Goal: Information Seeking & Learning: Check status

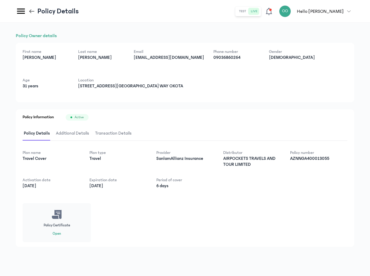
click at [58, 232] on button "Open" at bounding box center [57, 234] width 8 height 5
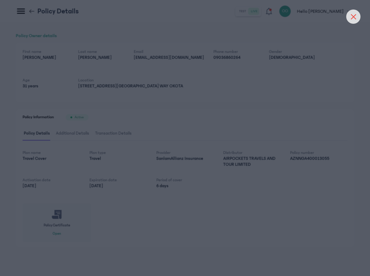
click at [355, 15] on icon at bounding box center [353, 16] width 5 height 5
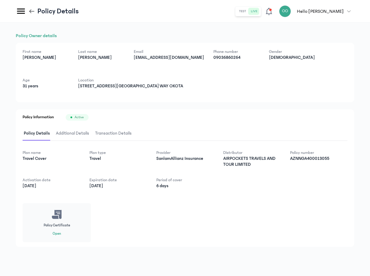
click at [34, 12] on icon at bounding box center [32, 11] width 7 height 7
click at [32, 12] on icon at bounding box center [32, 11] width 7 height 7
click at [18, 13] on icon at bounding box center [21, 11] width 8 height 5
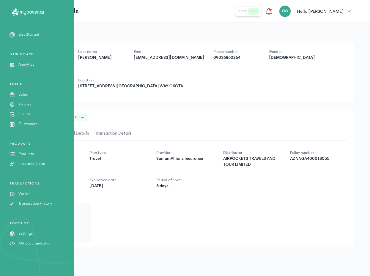
click at [29, 153] on p "Products" at bounding box center [25, 154] width 15 height 6
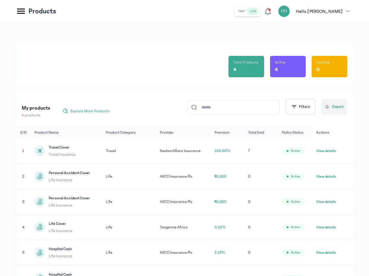
click at [323, 150] on button "View details" at bounding box center [326, 151] width 20 height 6
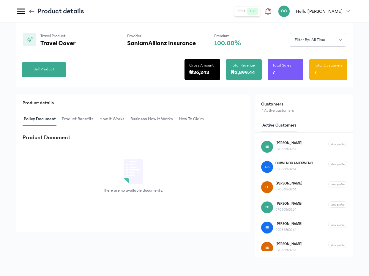
click at [88, 118] on span "Product Benefits" at bounding box center [78, 119] width 34 height 14
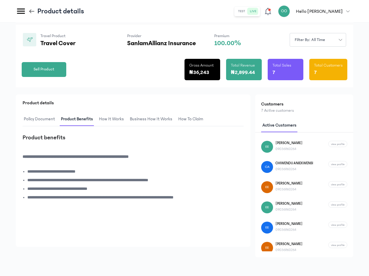
click at [120, 120] on span "How It Works" at bounding box center [111, 119] width 27 height 14
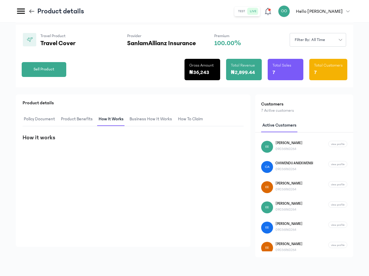
click at [143, 118] on span "Business How It Works" at bounding box center [150, 119] width 45 height 14
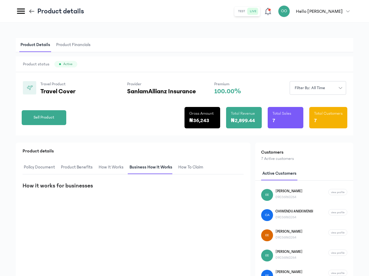
click at [42, 64] on span "Product status" at bounding box center [36, 64] width 26 height 6
click at [32, 11] on icon at bounding box center [32, 11] width 7 height 7
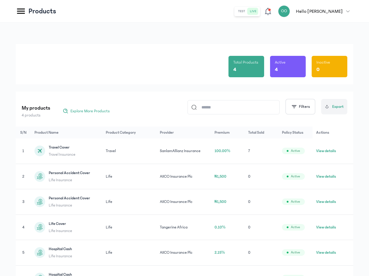
click at [21, 11] on icon at bounding box center [21, 11] width 10 height 10
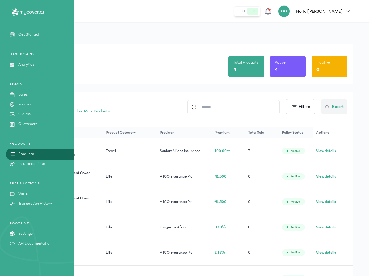
click at [26, 94] on p "Sales" at bounding box center [22, 95] width 9 height 6
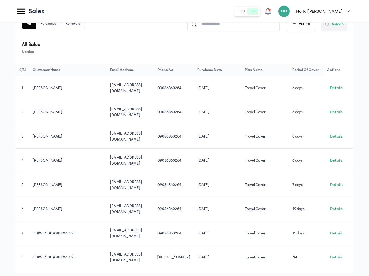
scroll to position [100, 0]
click at [335, 158] on span "Details" at bounding box center [336, 161] width 12 height 6
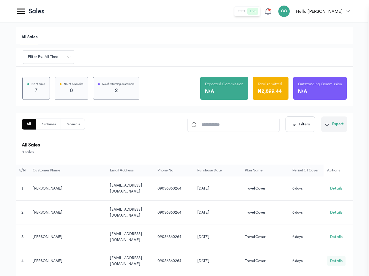
scroll to position [0, 0]
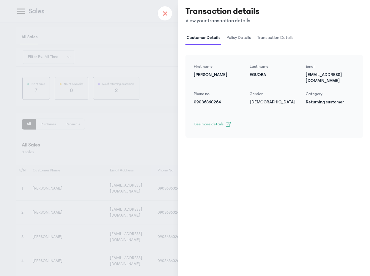
click at [165, 13] on icon at bounding box center [165, 13] width 4 height 4
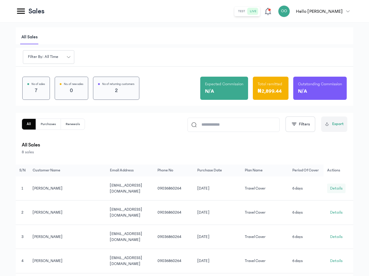
click at [340, 190] on span "Details" at bounding box center [336, 189] width 12 height 6
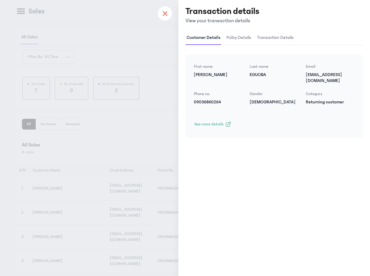
click at [166, 15] on icon at bounding box center [165, 13] width 5 height 5
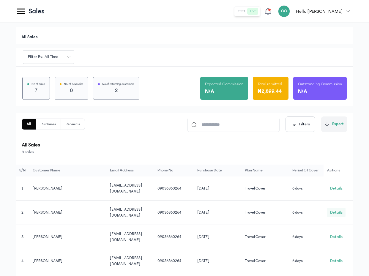
click at [336, 210] on span "Details" at bounding box center [336, 213] width 12 height 6
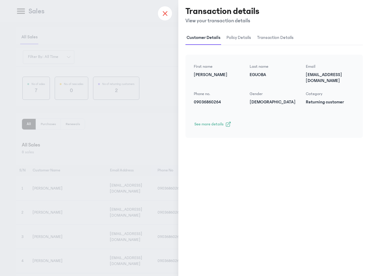
click at [165, 15] on icon at bounding box center [165, 13] width 5 height 5
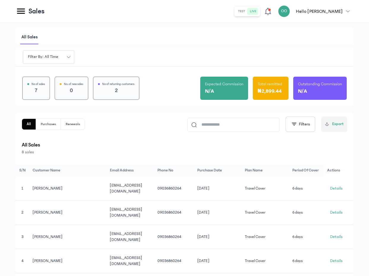
scroll to position [0, 0]
click at [17, 4] on header "Sales test live OO Hello [PERSON_NAME] [EMAIL_ADDRESS][DOMAIN_NAME] admin my pr…" at bounding box center [184, 11] width 369 height 23
click at [27, 13] on div "Sales" at bounding box center [30, 11] width 29 height 10
click at [21, 11] on icon at bounding box center [21, 11] width 8 height 5
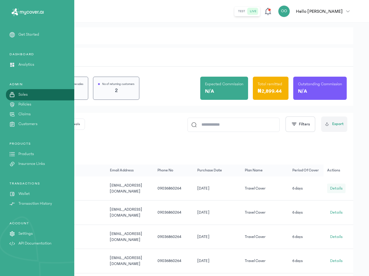
click at [338, 188] on span "Details" at bounding box center [336, 189] width 12 height 6
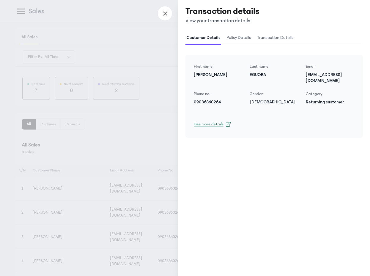
click at [218, 121] on span "See more details" at bounding box center [208, 124] width 29 height 6
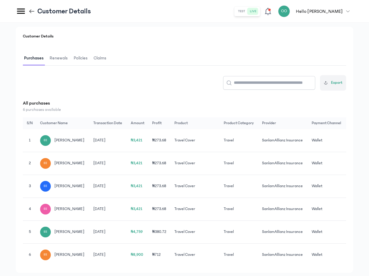
scroll to position [71, 0]
click at [81, 57] on span "Policies" at bounding box center [81, 59] width 16 height 14
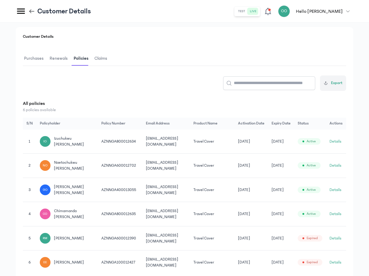
click at [336, 213] on button "Details" at bounding box center [336, 214] width 12 height 6
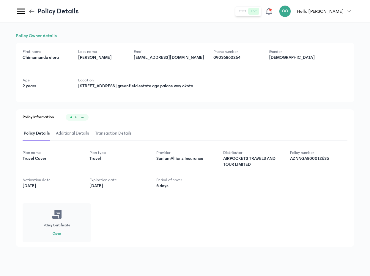
click at [59, 233] on button "Open" at bounding box center [57, 234] width 8 height 5
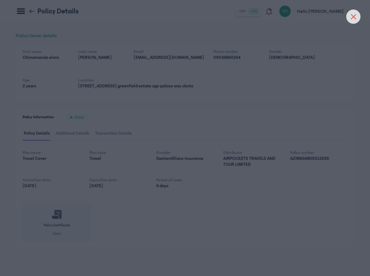
click at [356, 16] on icon at bounding box center [353, 16] width 5 height 5
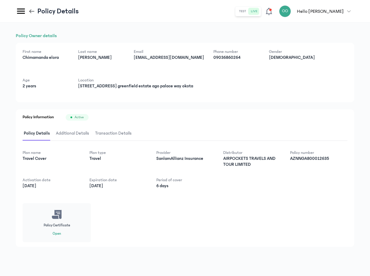
click at [30, 12] on icon at bounding box center [30, 11] width 2 height 4
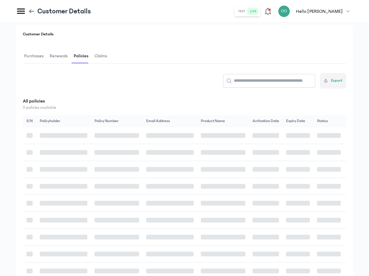
scroll to position [20, 0]
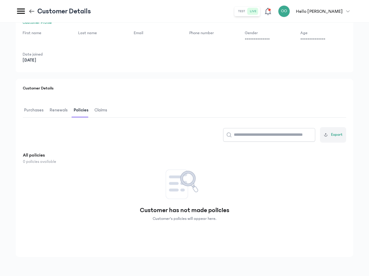
click at [165, 83] on div "Customer Details Purchases Renewals Policies Claims Export All policies 0 polic…" at bounding box center [185, 168] width 338 height 178
